Goal: Information Seeking & Learning: Learn about a topic

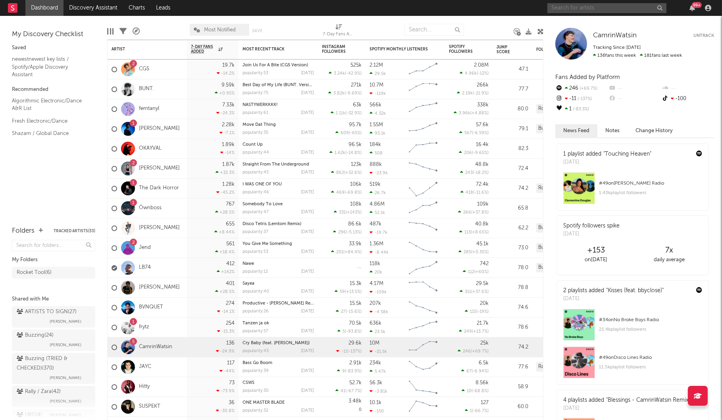
click at [559, 6] on input "text" at bounding box center [606, 8] width 119 height 10
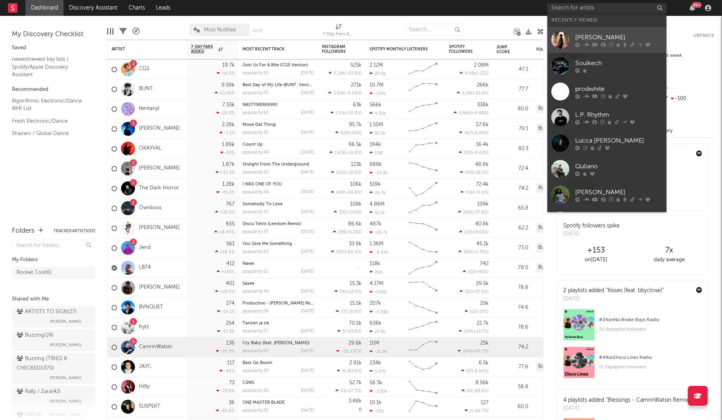
click at [586, 35] on div "[PERSON_NAME]" at bounding box center [618, 38] width 87 height 10
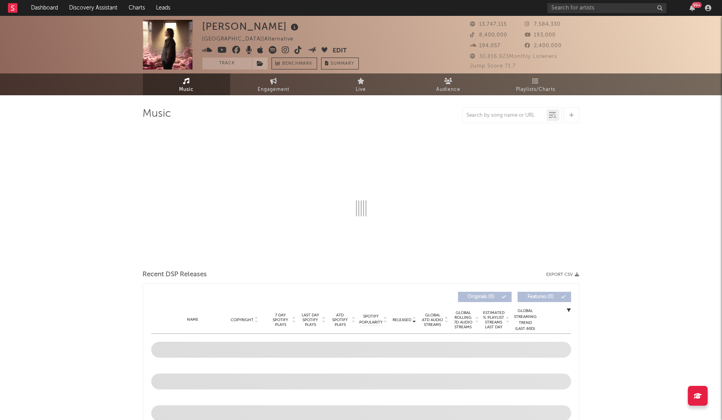
select select "6m"
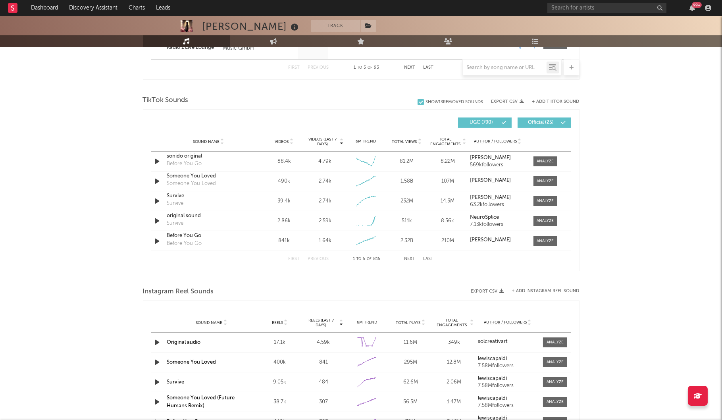
scroll to position [499, 0]
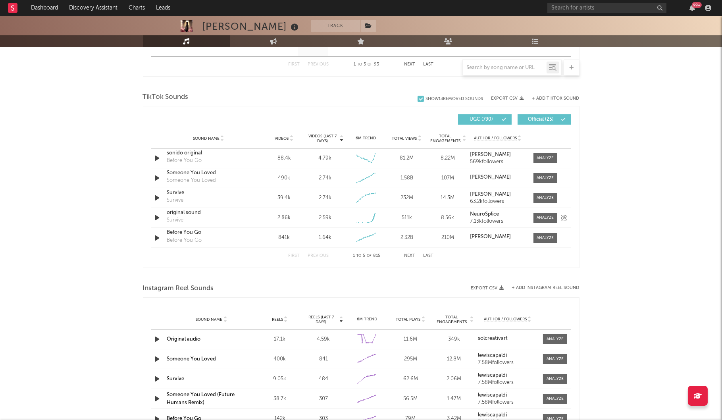
click at [244, 213] on div "original sound" at bounding box center [208, 213] width 83 height 8
click at [489, 69] on input "text" at bounding box center [505, 68] width 84 height 6
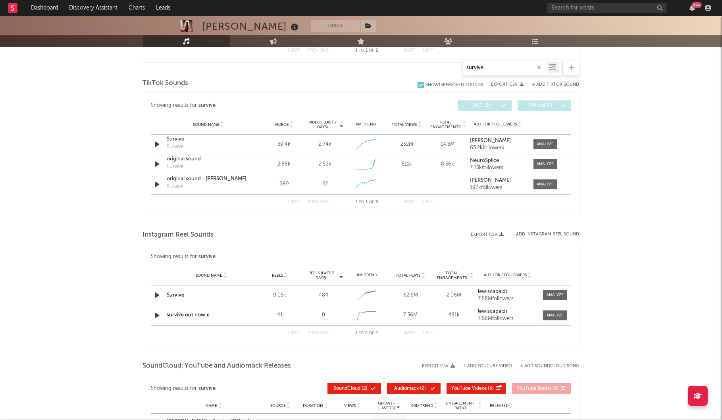
scroll to position [398, 0]
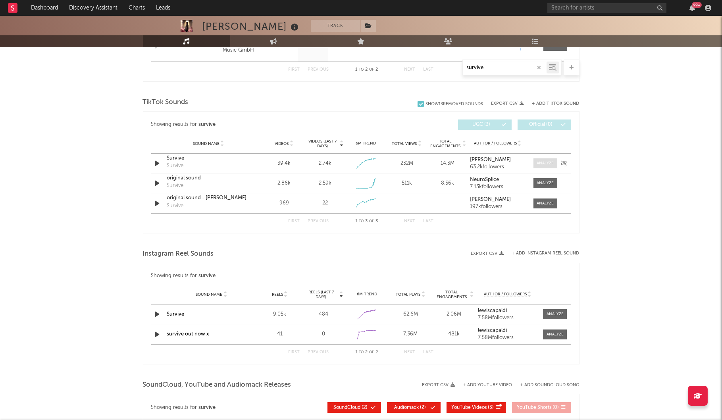
type input "survive"
click at [535, 162] on span at bounding box center [545, 163] width 24 height 10
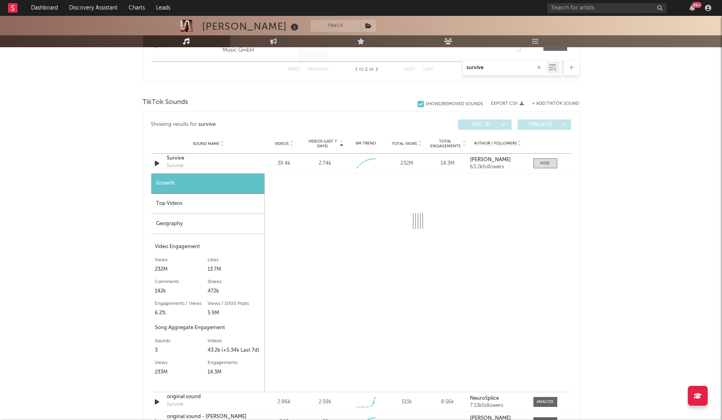
select select "1w"
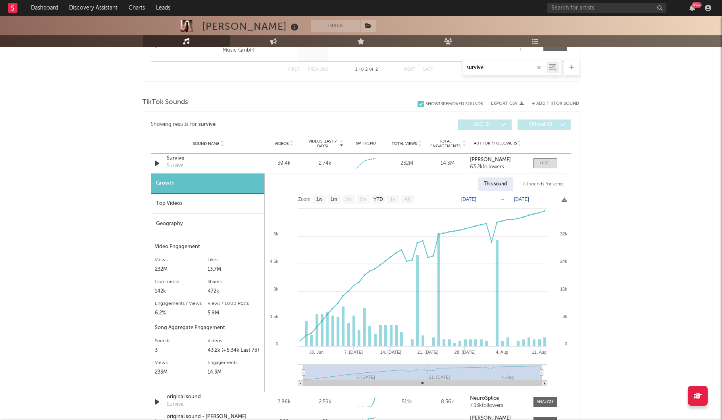
click at [210, 206] on div "Top Videos" at bounding box center [207, 204] width 113 height 20
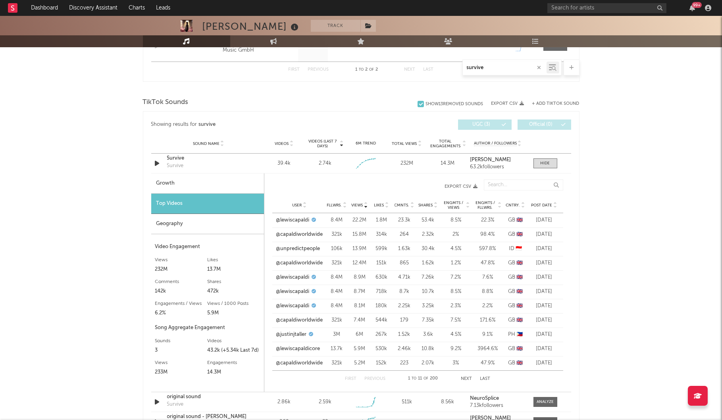
click at [553, 206] on icon at bounding box center [555, 206] width 4 height 3
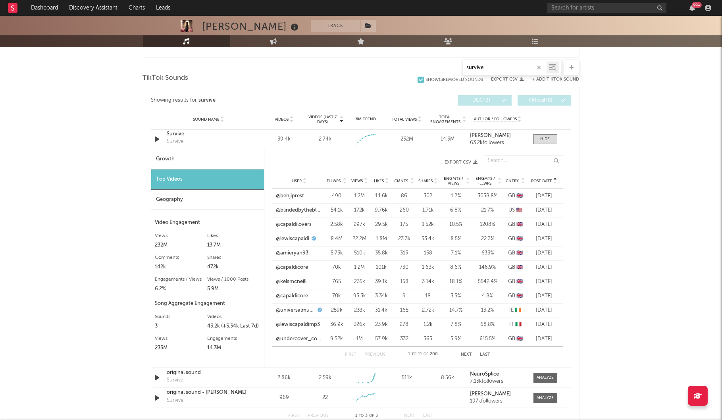
scroll to position [423, 0]
click at [465, 353] on button "Next" at bounding box center [466, 354] width 11 height 4
click at [373, 352] on button "Previous" at bounding box center [374, 354] width 21 height 4
